Goal: Navigation & Orientation: Find specific page/section

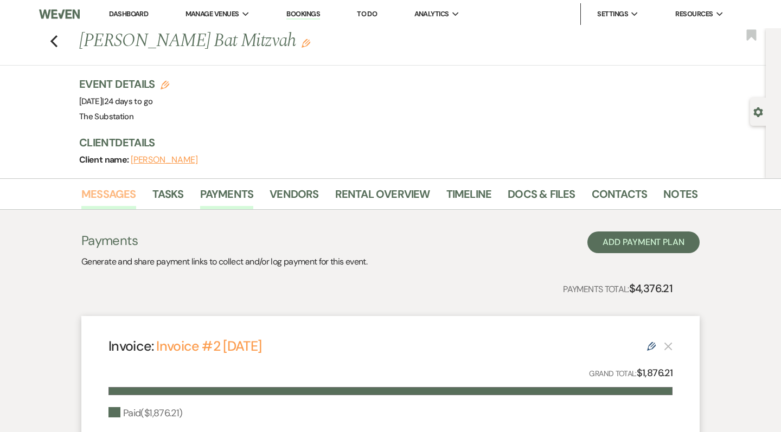
click at [119, 195] on link "Messages" at bounding box center [108, 198] width 55 height 24
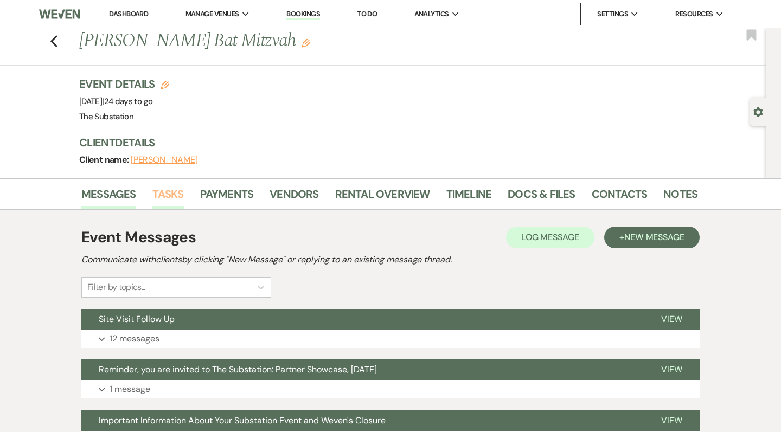
click at [174, 191] on link "Tasks" at bounding box center [167, 198] width 31 height 24
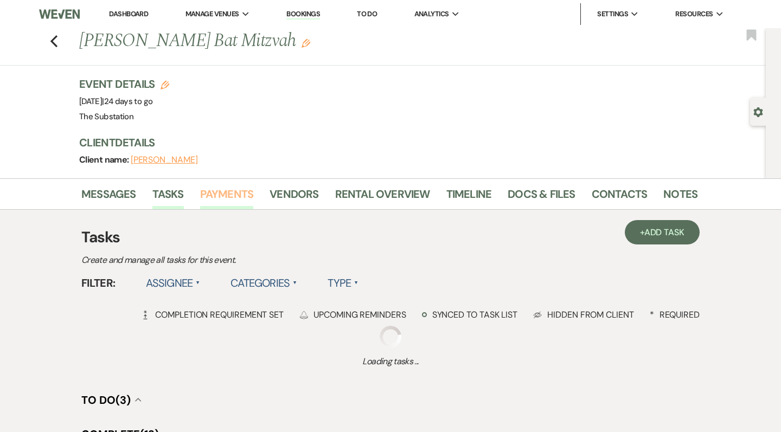
click at [230, 189] on link "Payments" at bounding box center [227, 198] width 54 height 24
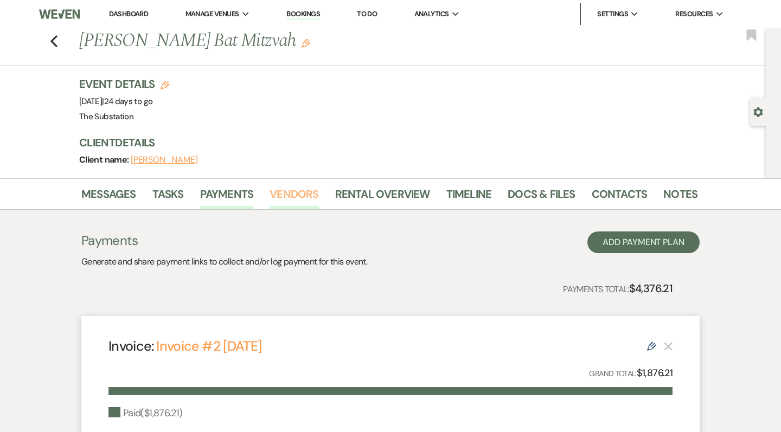
click at [289, 196] on link "Vendors" at bounding box center [294, 198] width 49 height 24
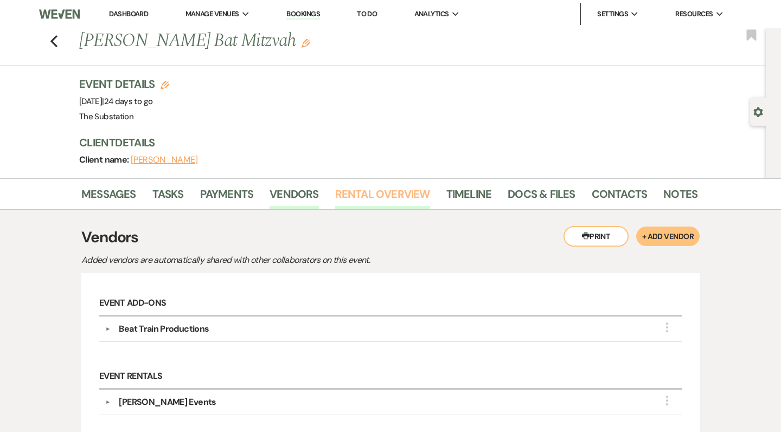
click at [370, 197] on link "Rental Overview" at bounding box center [382, 198] width 95 height 24
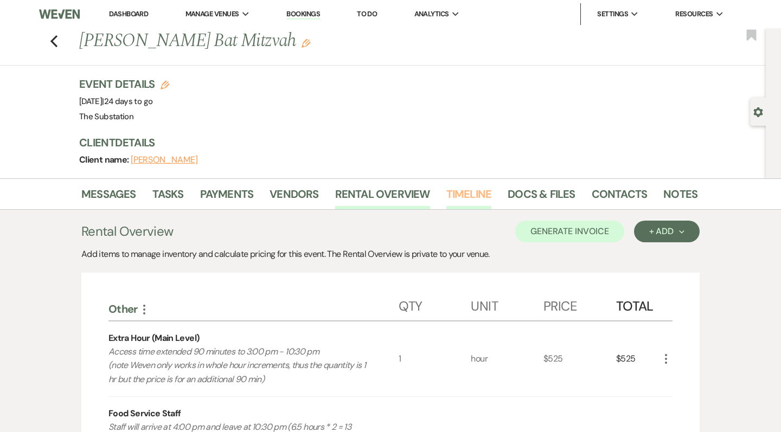
click at [464, 196] on link "Timeline" at bounding box center [470, 198] width 46 height 24
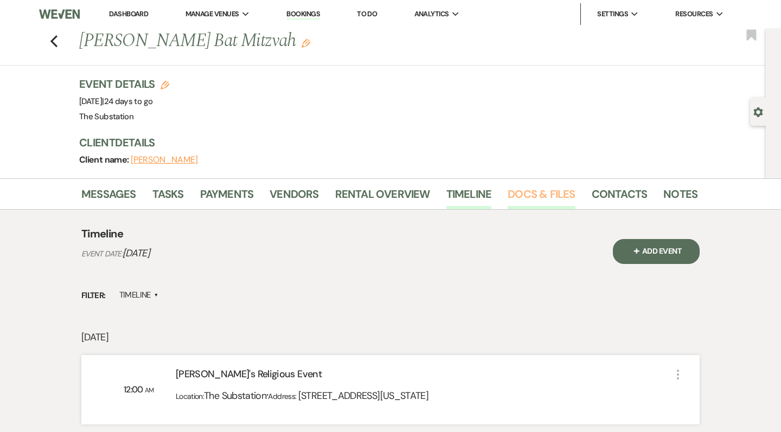
click at [542, 198] on link "Docs & Files" at bounding box center [541, 198] width 67 height 24
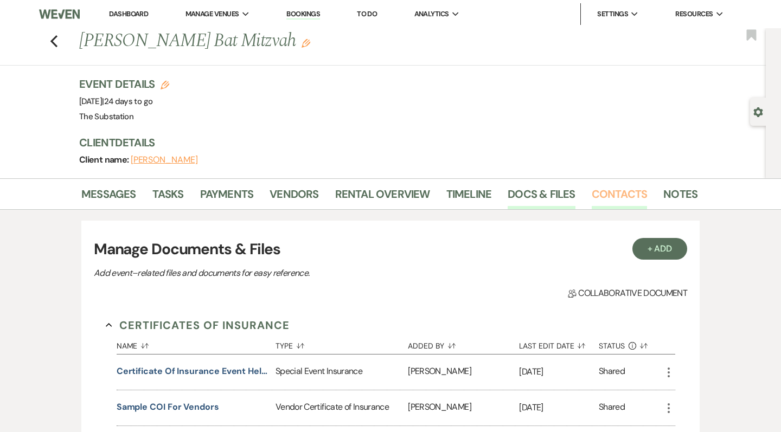
click at [625, 195] on link "Contacts" at bounding box center [620, 198] width 56 height 24
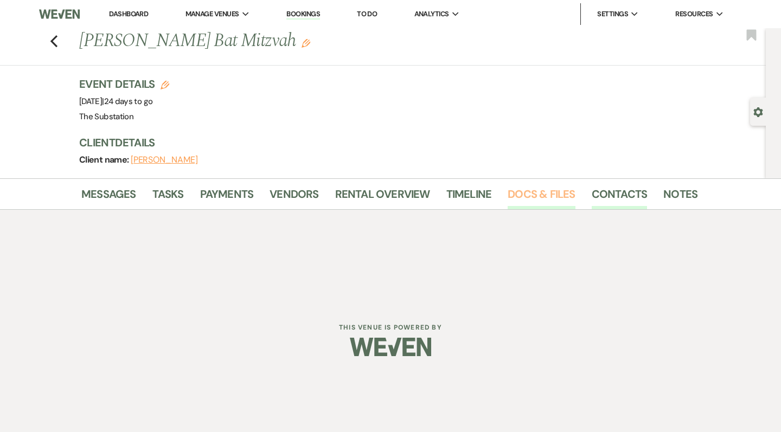
click at [553, 189] on link "Docs & Files" at bounding box center [541, 198] width 67 height 24
